Goal: Find specific page/section: Find specific page/section

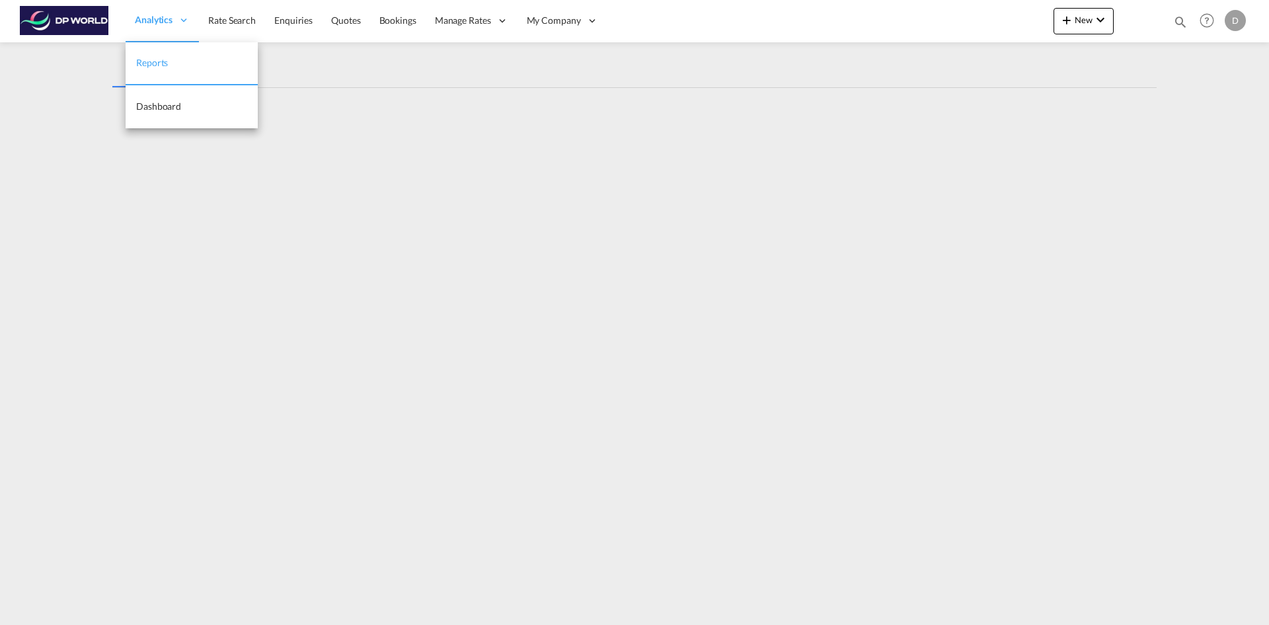
click at [153, 65] on span "Reports" at bounding box center [152, 62] width 32 height 11
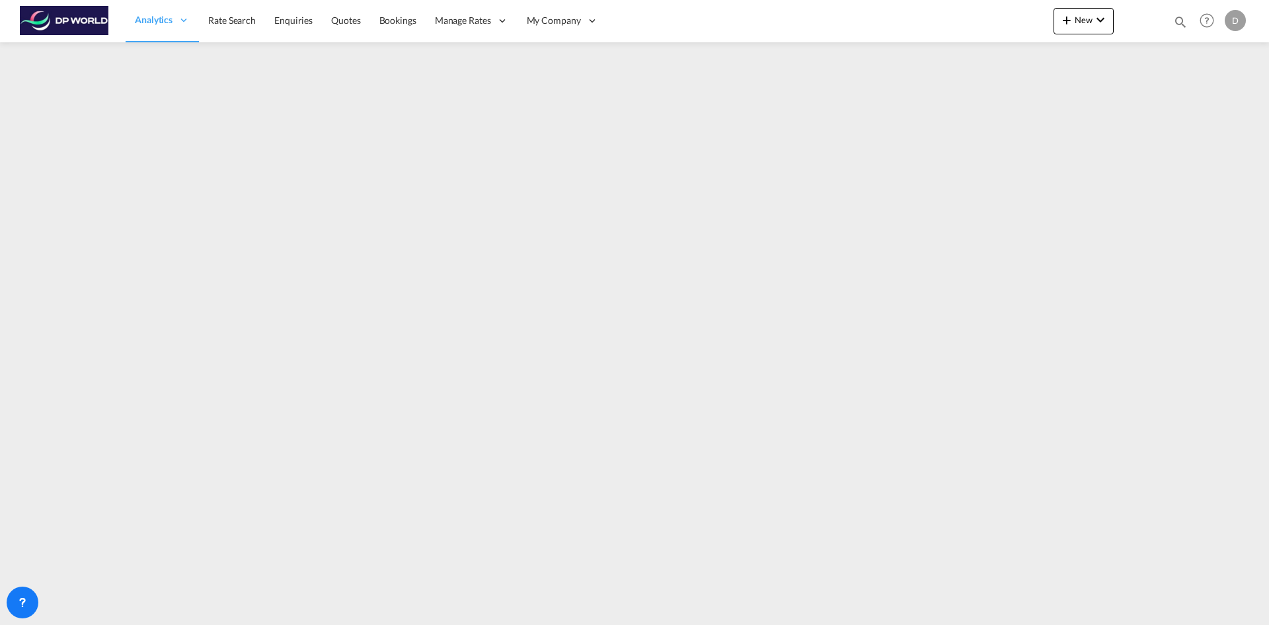
click at [960, 22] on div "Analytics Reports Dashboard Rate Search Enquiries Quotes Bookings" at bounding box center [634, 20] width 1229 height 41
